Goal: Transaction & Acquisition: Purchase product/service

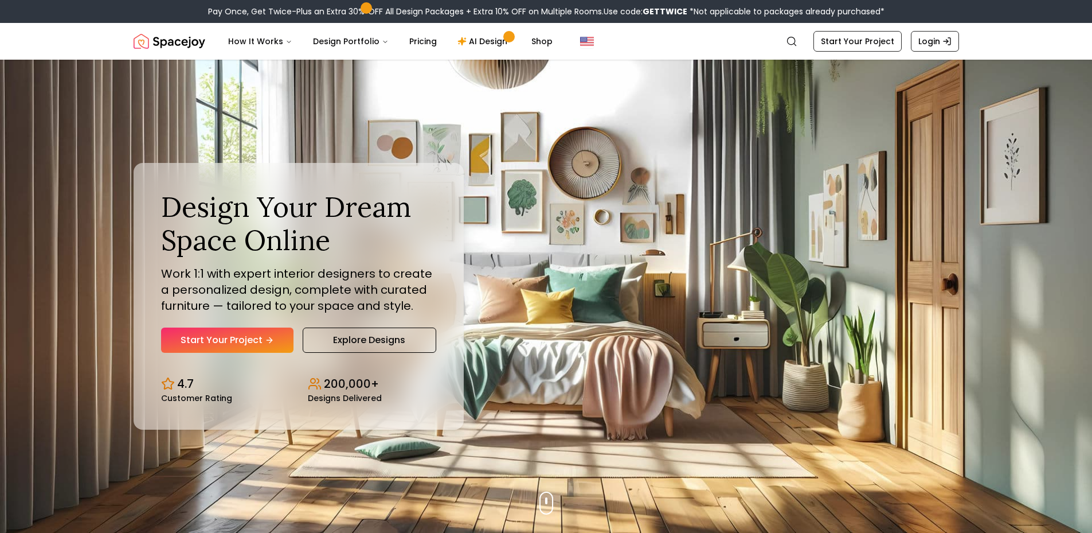
scroll to position [257, 0]
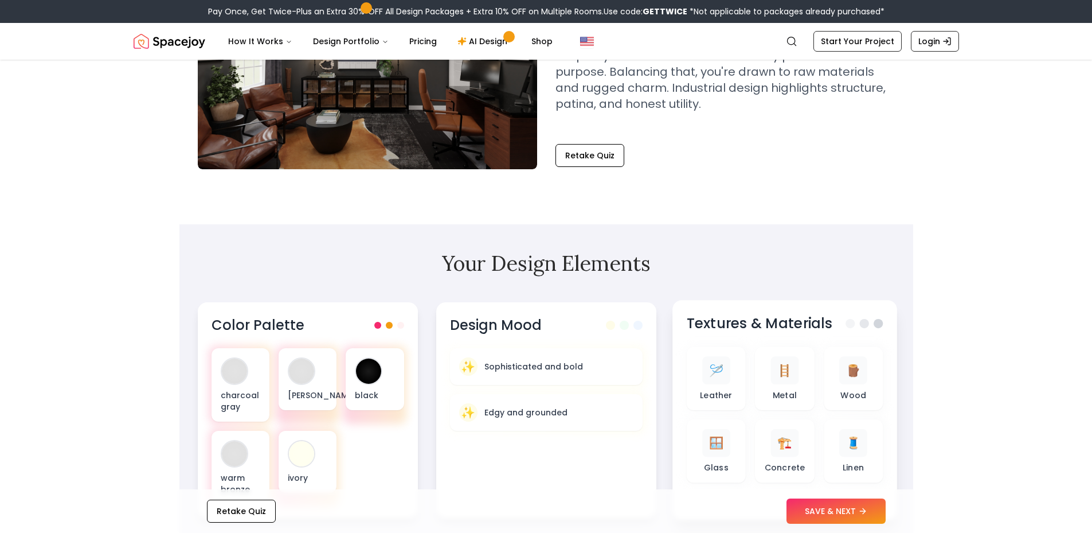
scroll to position [287, 0]
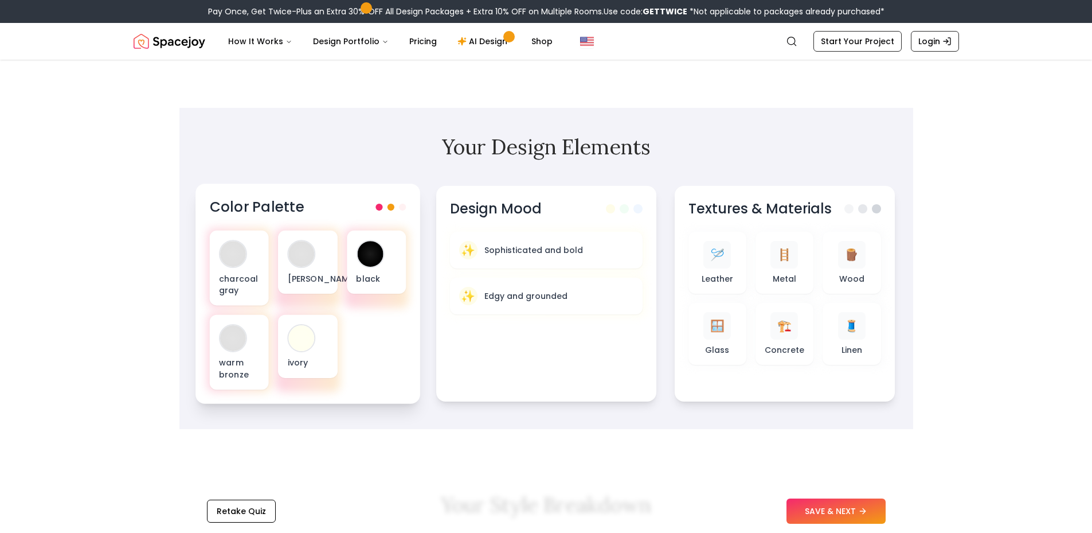
click at [392, 206] on span at bounding box center [390, 207] width 7 height 7
click at [850, 273] on p "Wood" at bounding box center [854, 277] width 26 height 11
click at [850, 256] on span "🪵" at bounding box center [853, 253] width 15 height 17
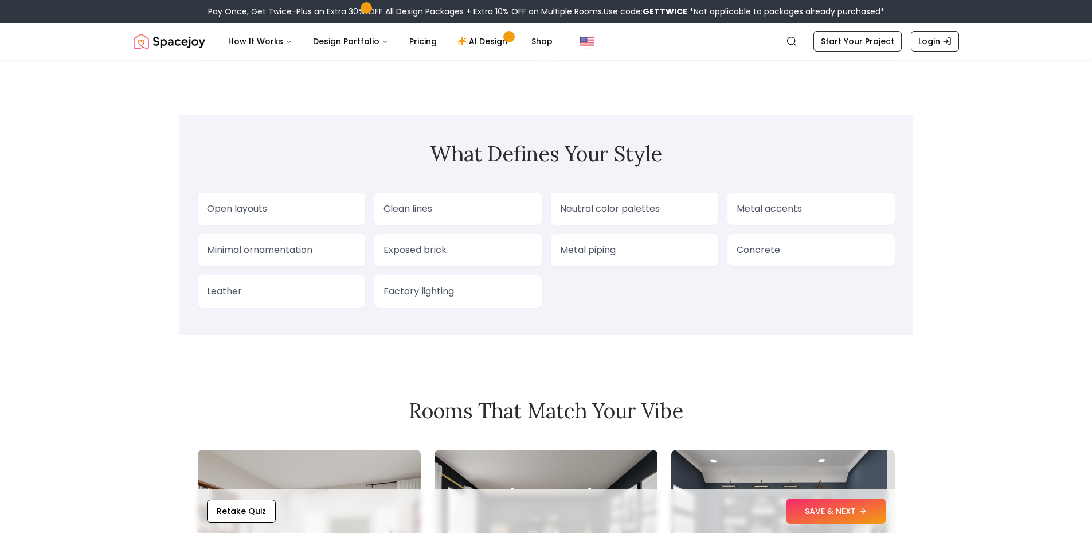
scroll to position [1032, 0]
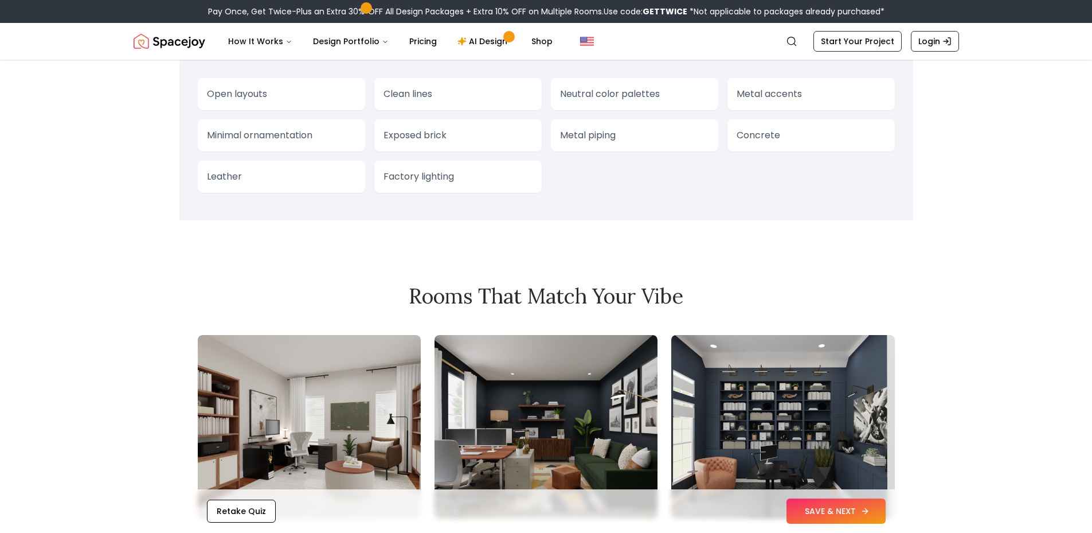
click at [810, 506] on button "SAVE & NEXT" at bounding box center [836, 510] width 99 height 25
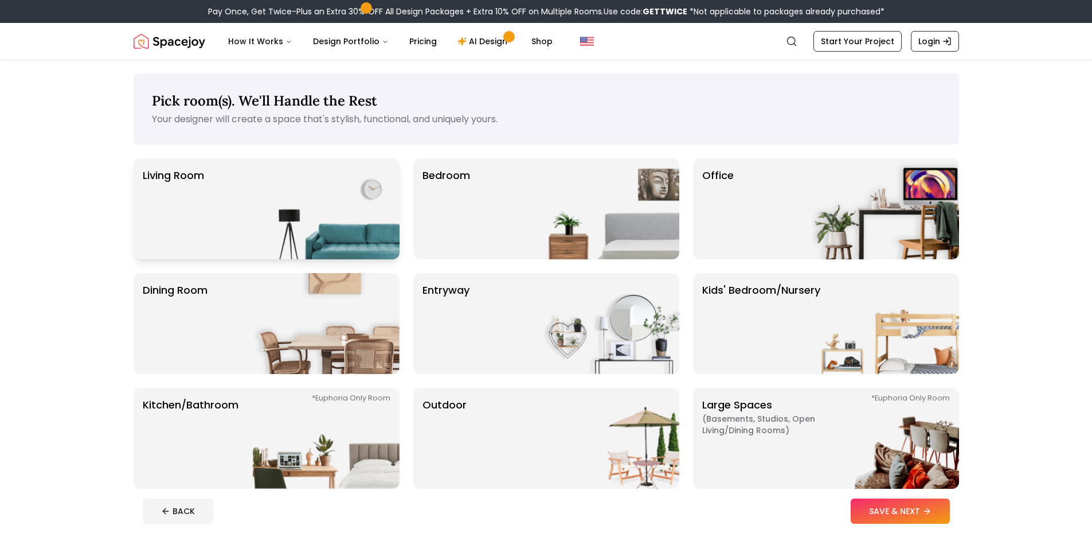
scroll to position [257, 0]
click at [797, 200] on div "Office" at bounding box center [826, 208] width 266 height 101
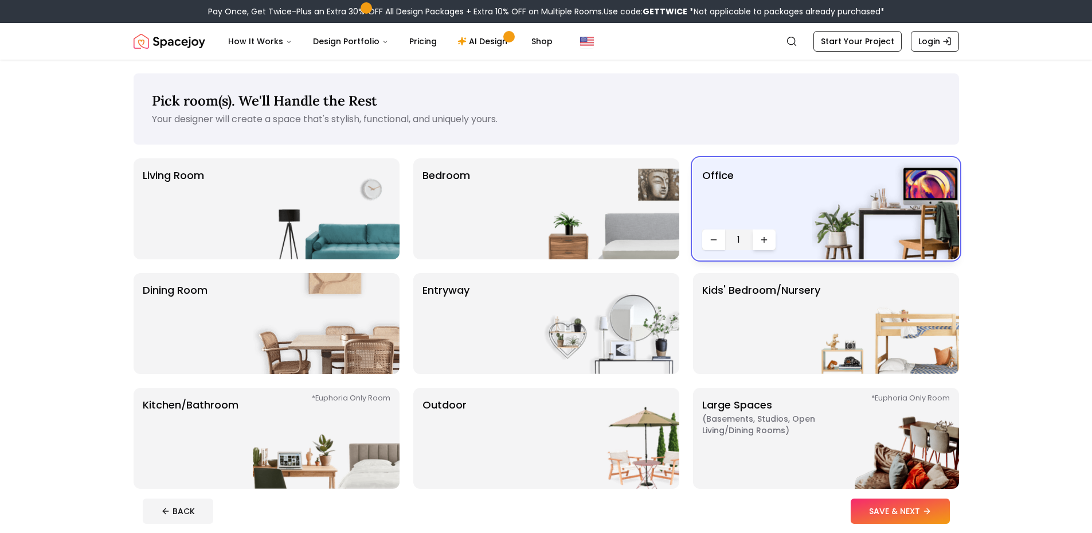
click at [760, 244] on icon "Increase quantity" at bounding box center [764, 239] width 9 height 9
click at [715, 241] on icon "Decrease quantity" at bounding box center [713, 239] width 9 height 9
click at [904, 504] on button "SAVE & NEXT" at bounding box center [900, 510] width 99 height 25
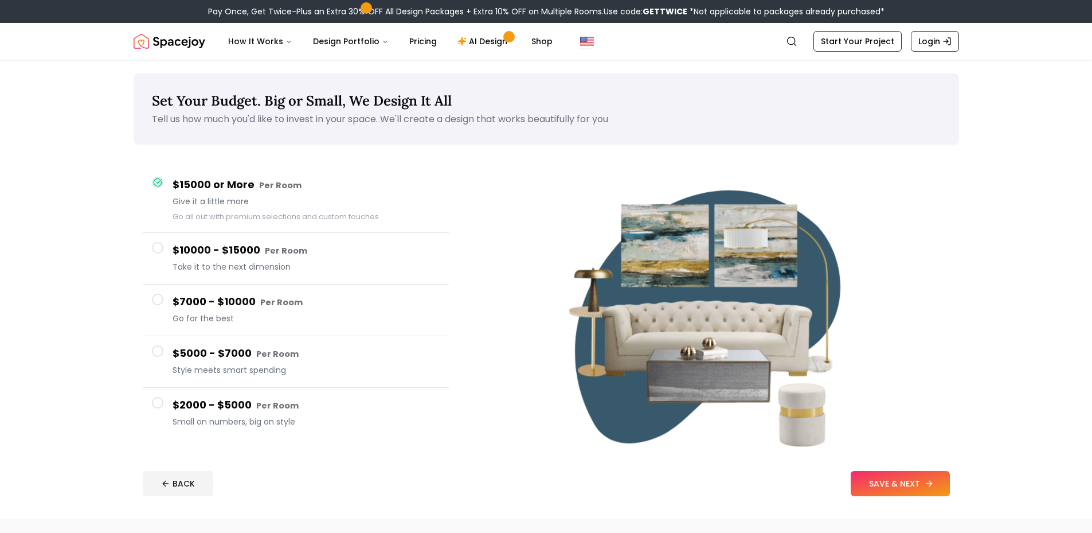
click at [899, 482] on button "SAVE & NEXT" at bounding box center [900, 483] width 99 height 25
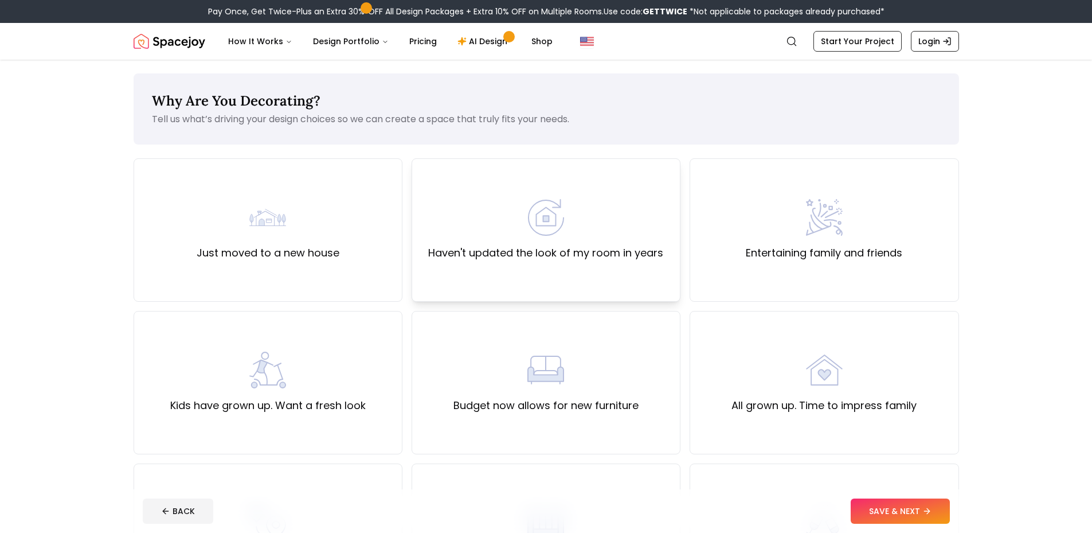
click at [604, 267] on div "Haven't updated the look of my room in years" at bounding box center [546, 229] width 269 height 143
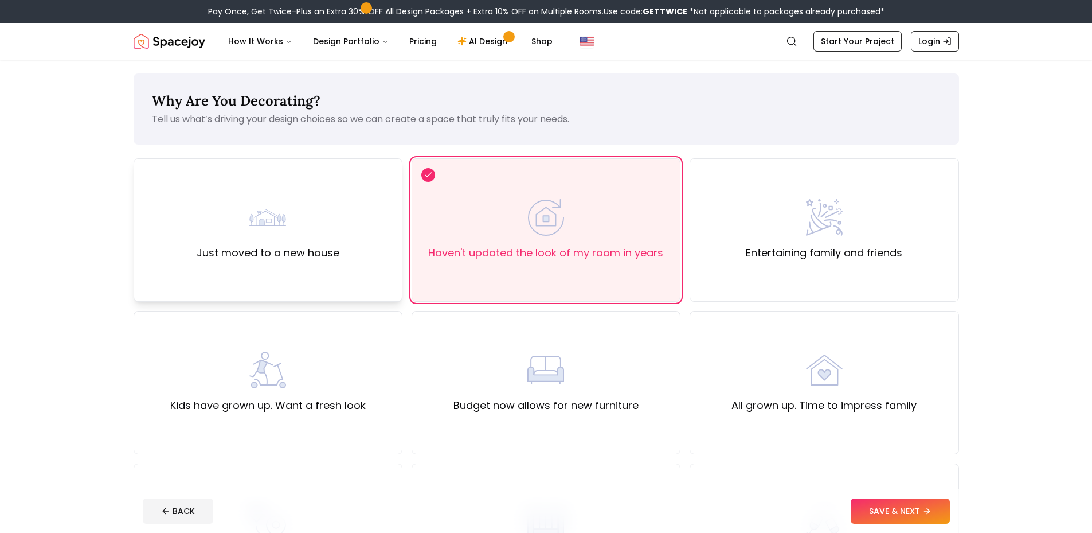
click at [335, 252] on label "Just moved to a new house" at bounding box center [268, 253] width 143 height 16
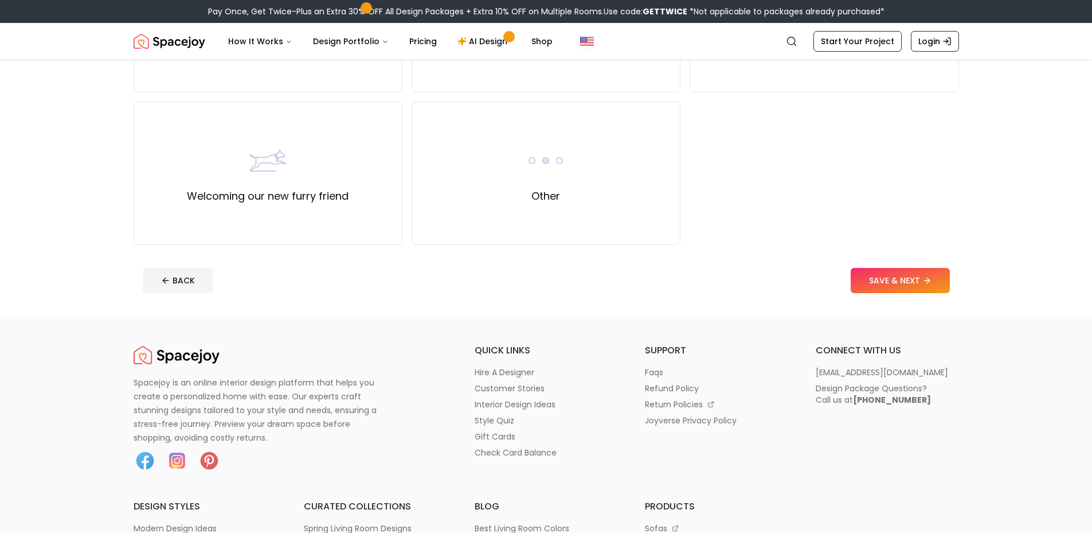
scroll to position [516, 0]
click at [538, 192] on label "Other" at bounding box center [546, 194] width 29 height 16
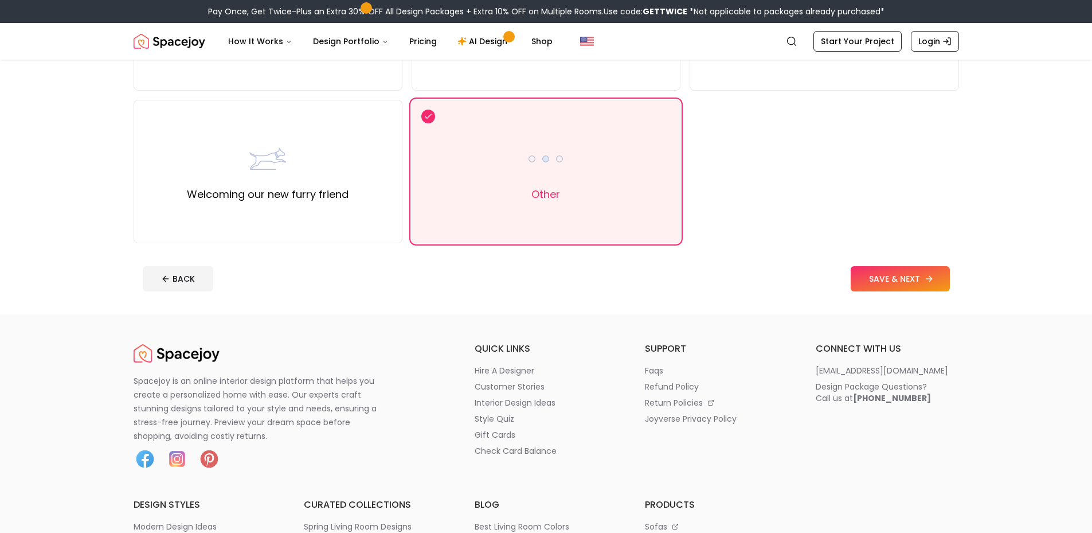
click at [879, 286] on button "SAVE & NEXT" at bounding box center [900, 278] width 99 height 25
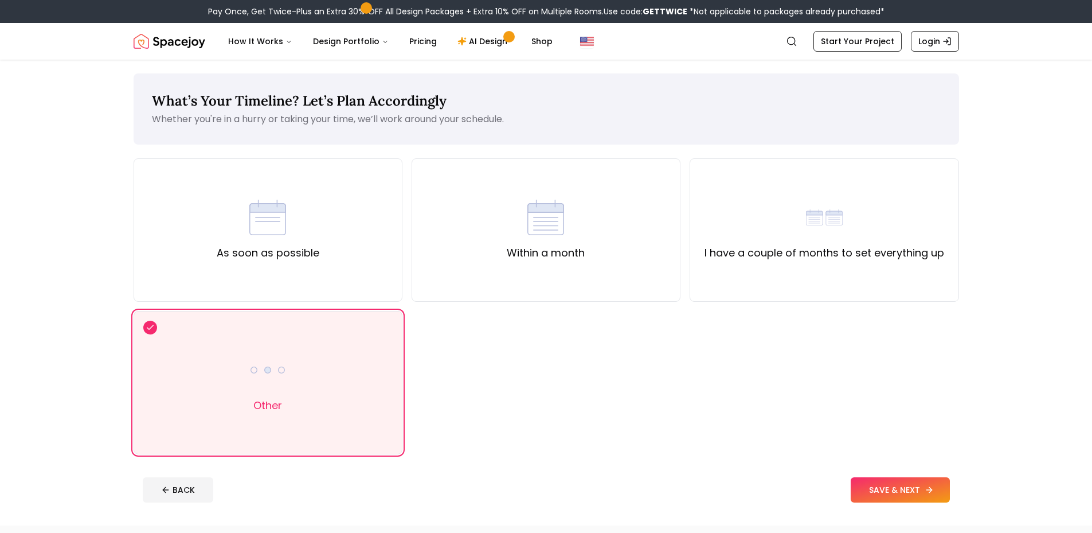
click at [921, 489] on button "SAVE & NEXT" at bounding box center [900, 489] width 99 height 25
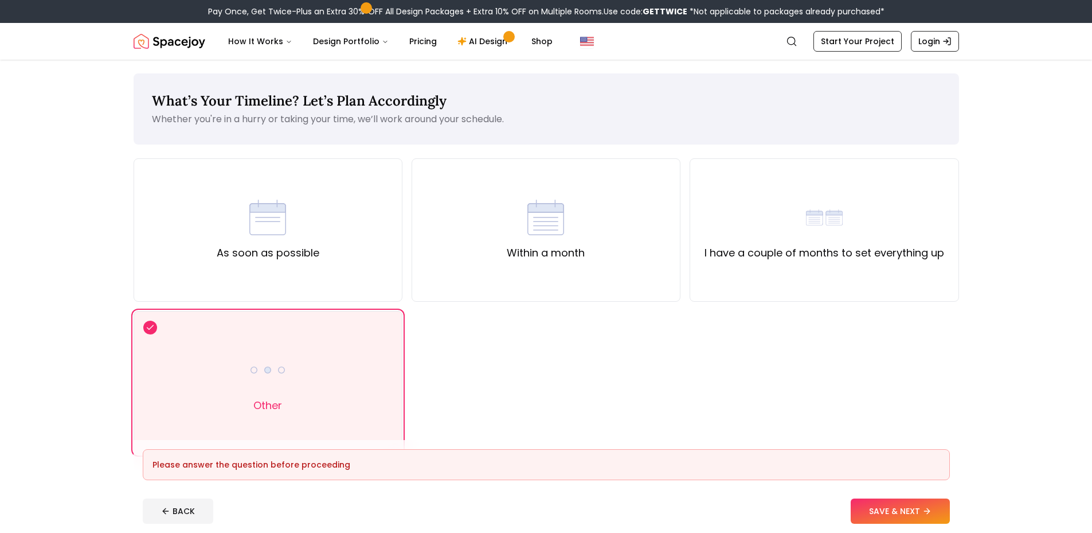
click at [501, 328] on div "As soon as possible Within a month I have a couple of months to set everything …" at bounding box center [547, 306] width 826 height 296
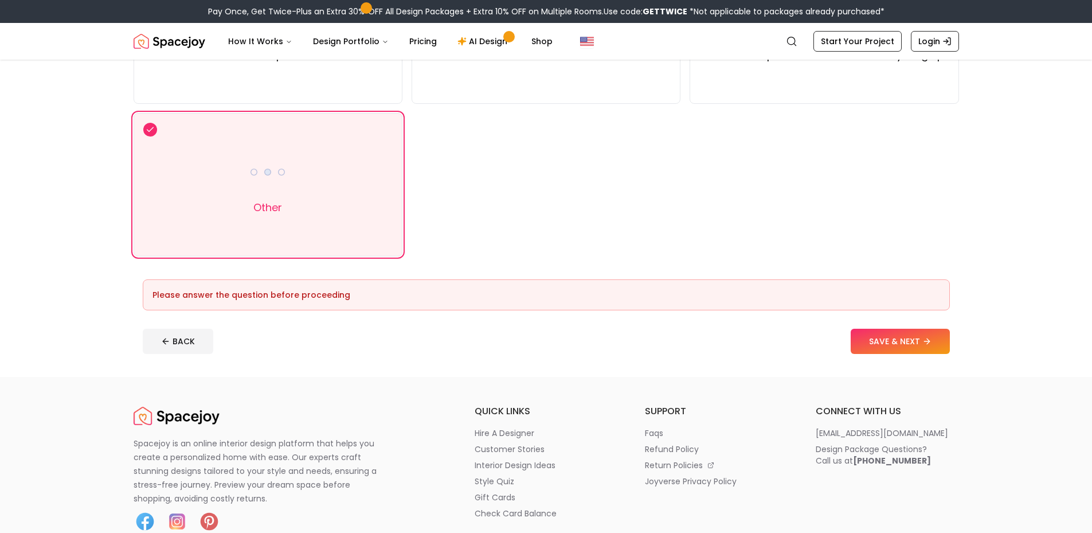
scroll to position [57, 0]
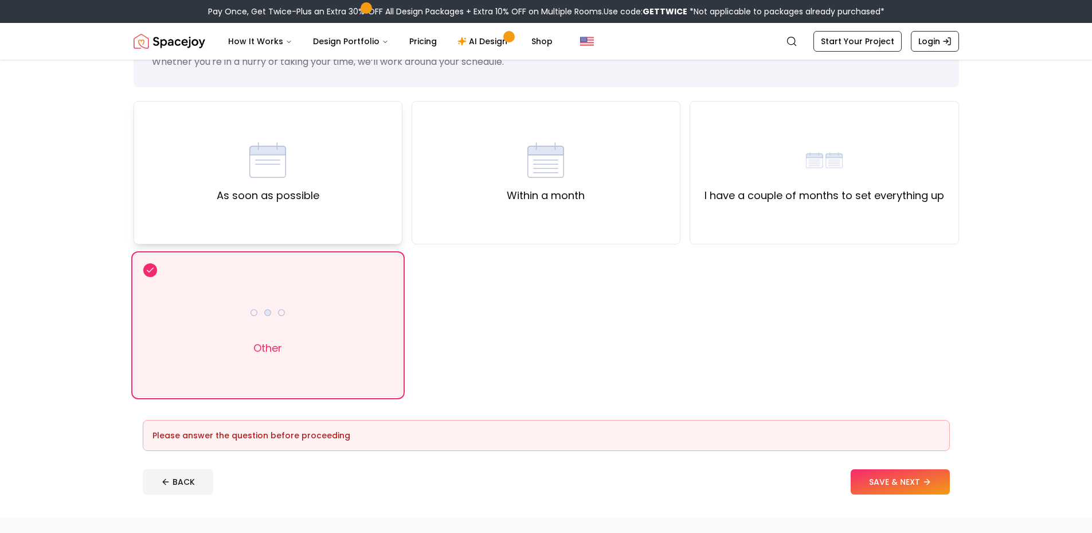
click at [251, 155] on img at bounding box center [267, 160] width 37 height 37
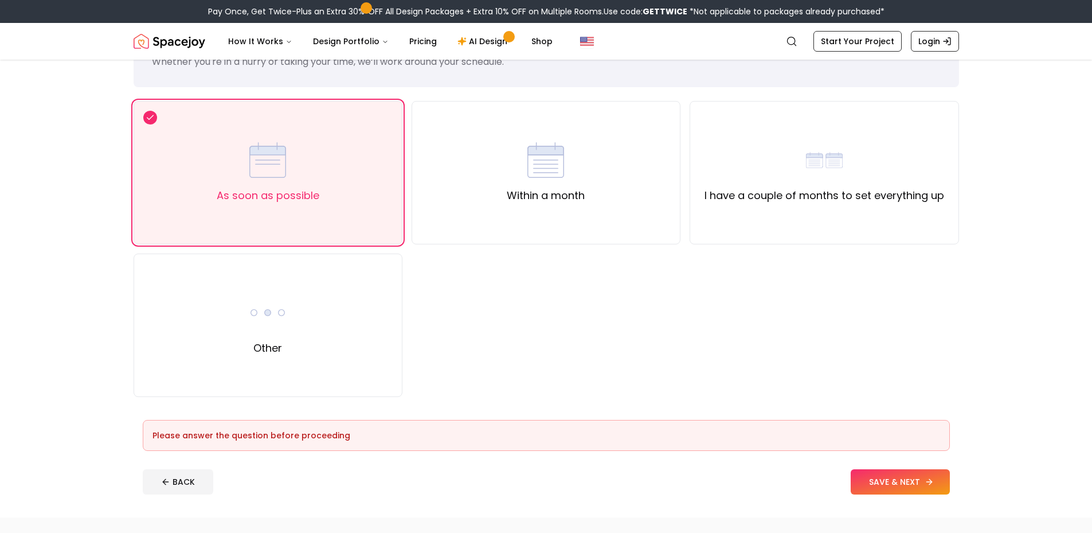
click at [903, 477] on button "SAVE & NEXT" at bounding box center [900, 481] width 99 height 25
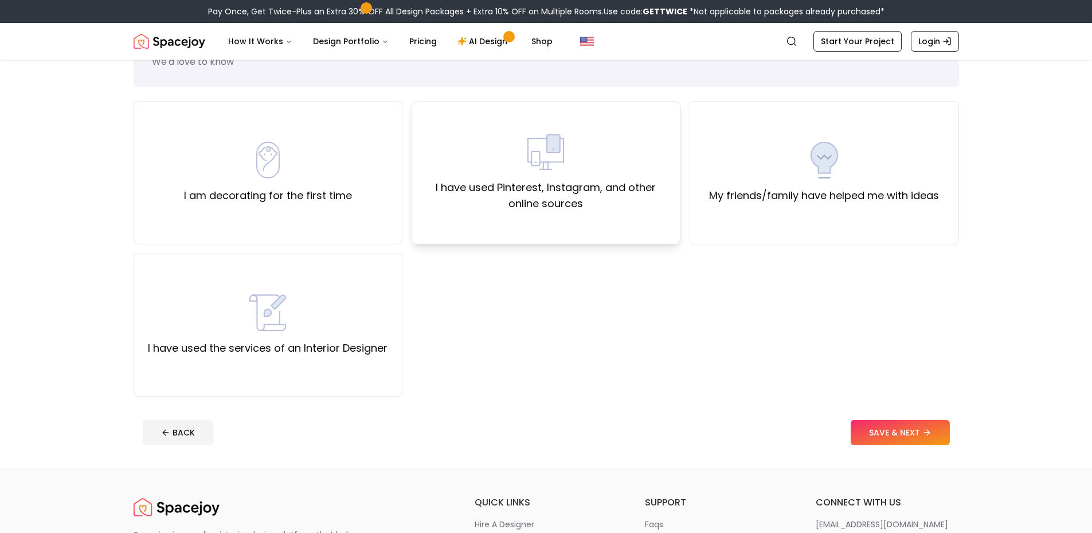
click at [469, 186] on label "I have used Pinterest, Instagram, and other online sources" at bounding box center [545, 195] width 249 height 32
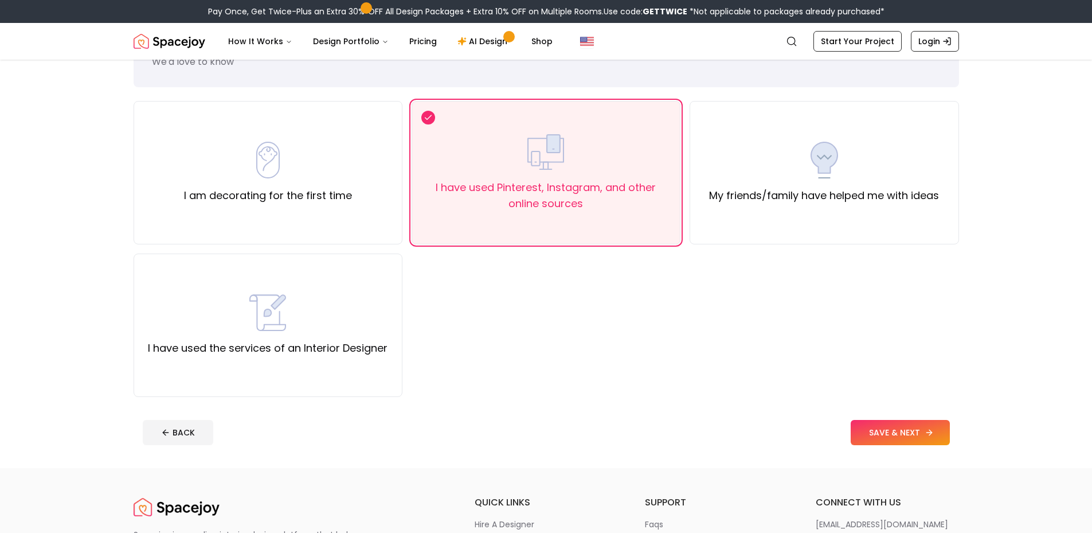
click at [888, 426] on button "SAVE & NEXT" at bounding box center [900, 432] width 99 height 25
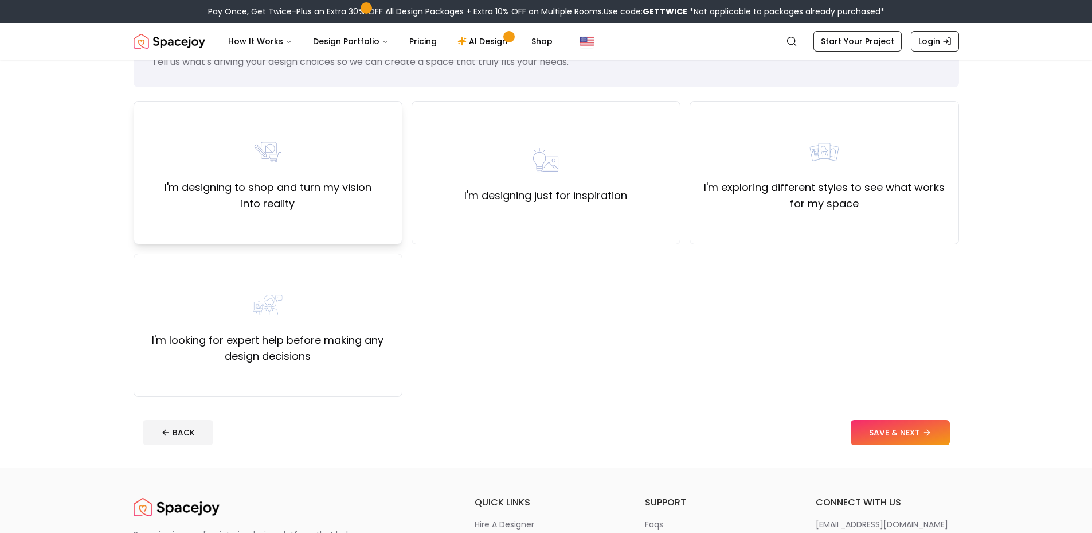
click at [291, 185] on label "I'm designing to shop and turn my vision into reality" at bounding box center [267, 195] width 249 height 32
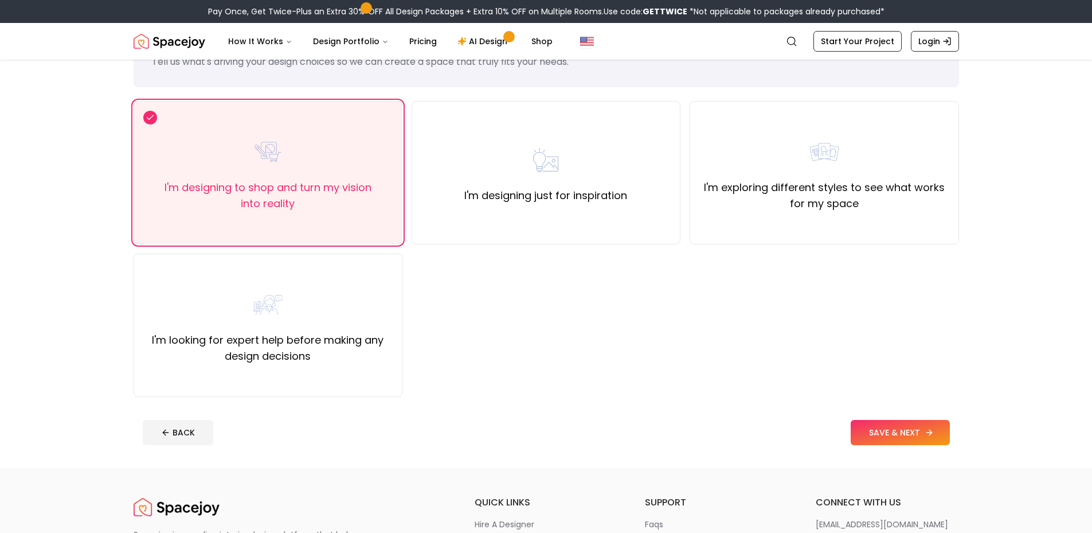
click at [943, 429] on button "SAVE & NEXT" at bounding box center [900, 432] width 99 height 25
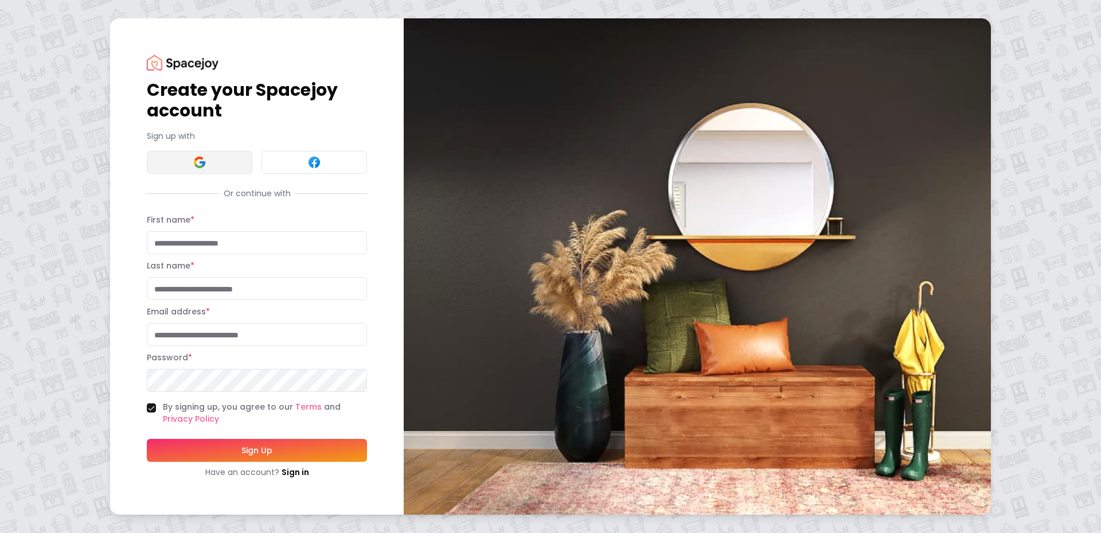
click at [204, 163] on img at bounding box center [200, 162] width 14 height 14
